Goal: Task Accomplishment & Management: Complete application form

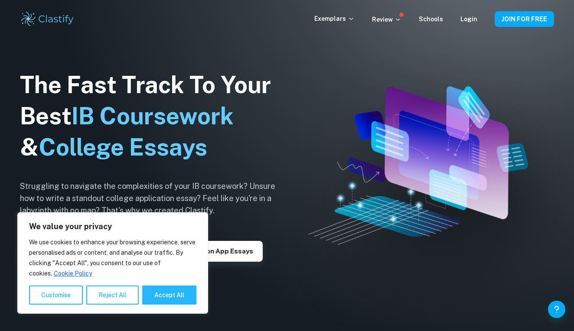
click at [167, 299] on button "Accept All" at bounding box center [169, 295] width 54 height 19
checkbox input "true"
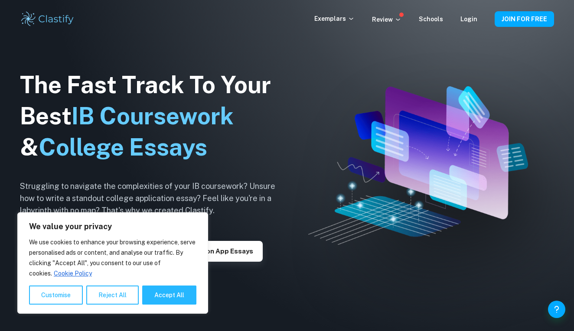
checkbox input "true"
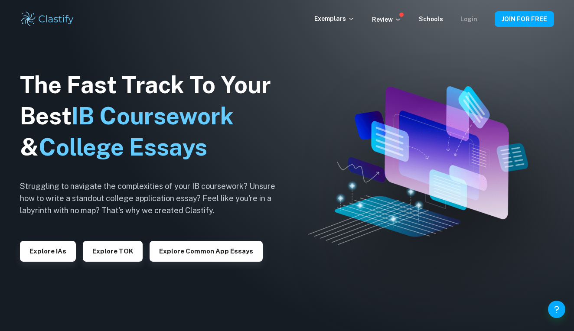
click at [468, 18] on link "Login" at bounding box center [468, 19] width 17 height 7
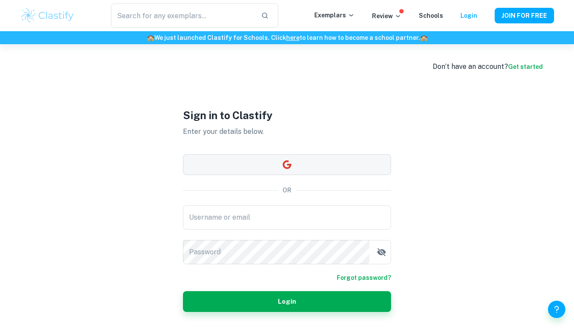
click at [311, 162] on button "button" at bounding box center [287, 164] width 208 height 21
click at [512, 21] on button "JOIN FOR FREE" at bounding box center [523, 16] width 59 height 16
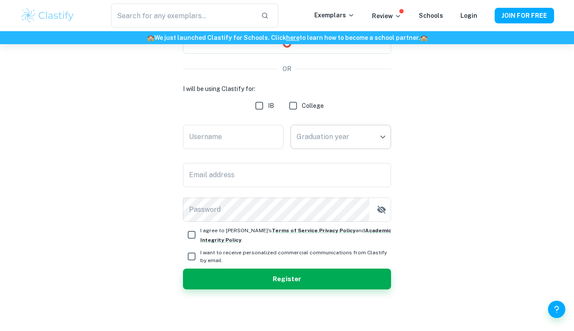
scroll to position [100, 0]
